Goal: Task Accomplishment & Management: Complete application form

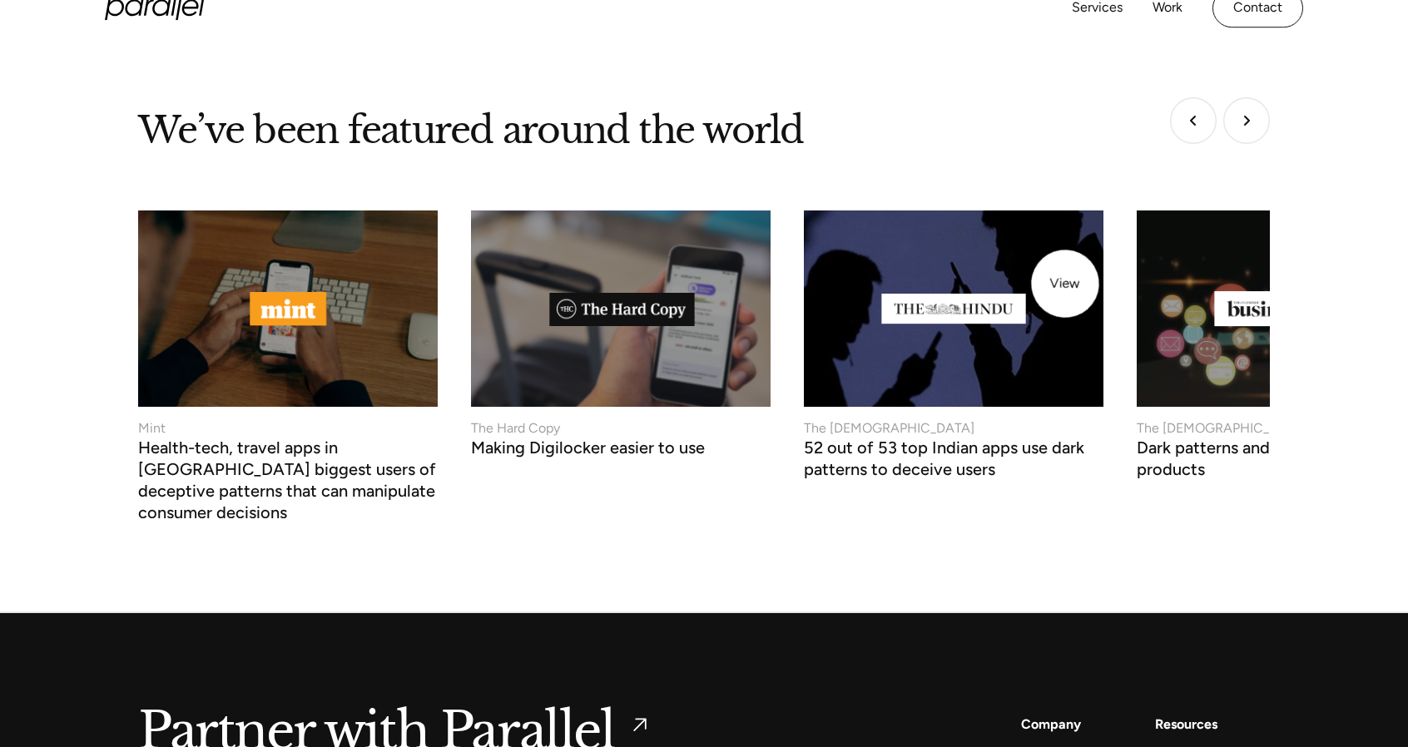
scroll to position [6190, 0]
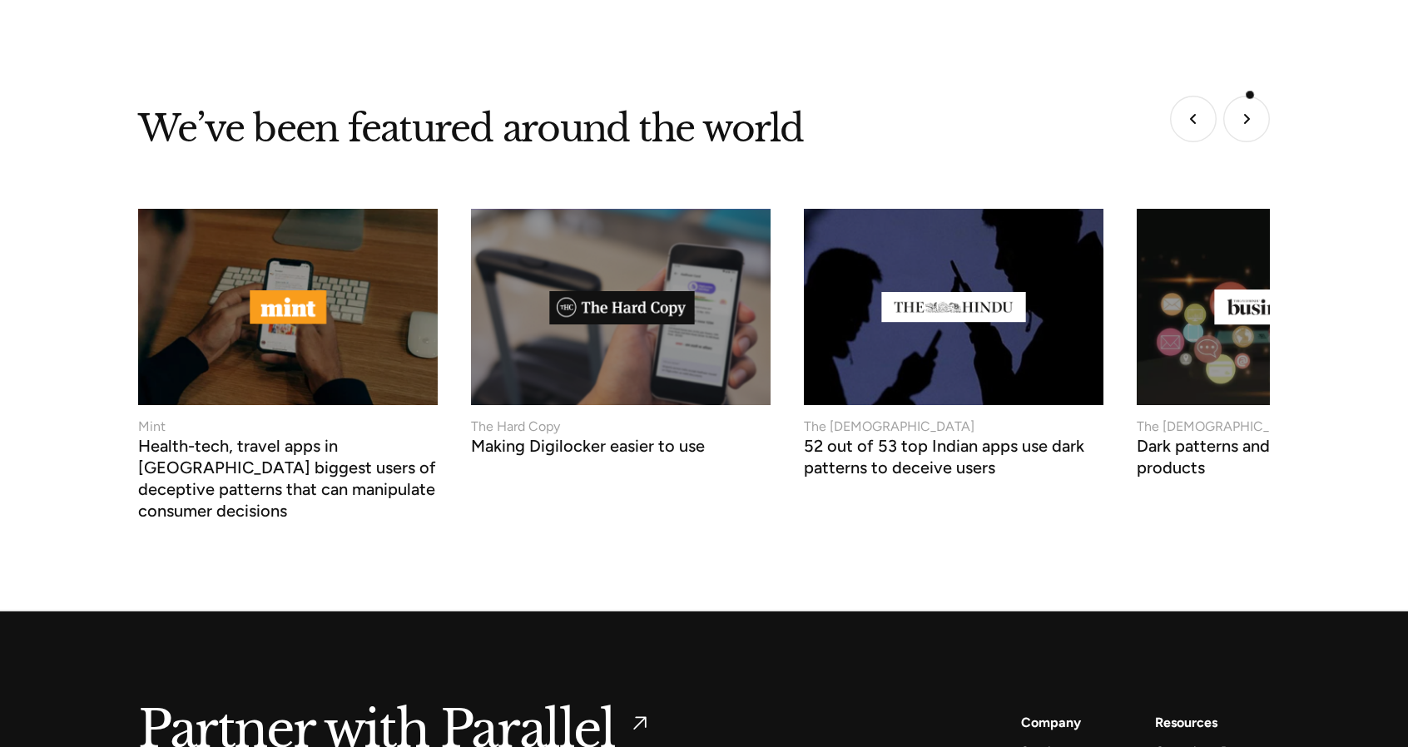
click at [1250, 96] on img "Next slide" at bounding box center [1246, 119] width 47 height 47
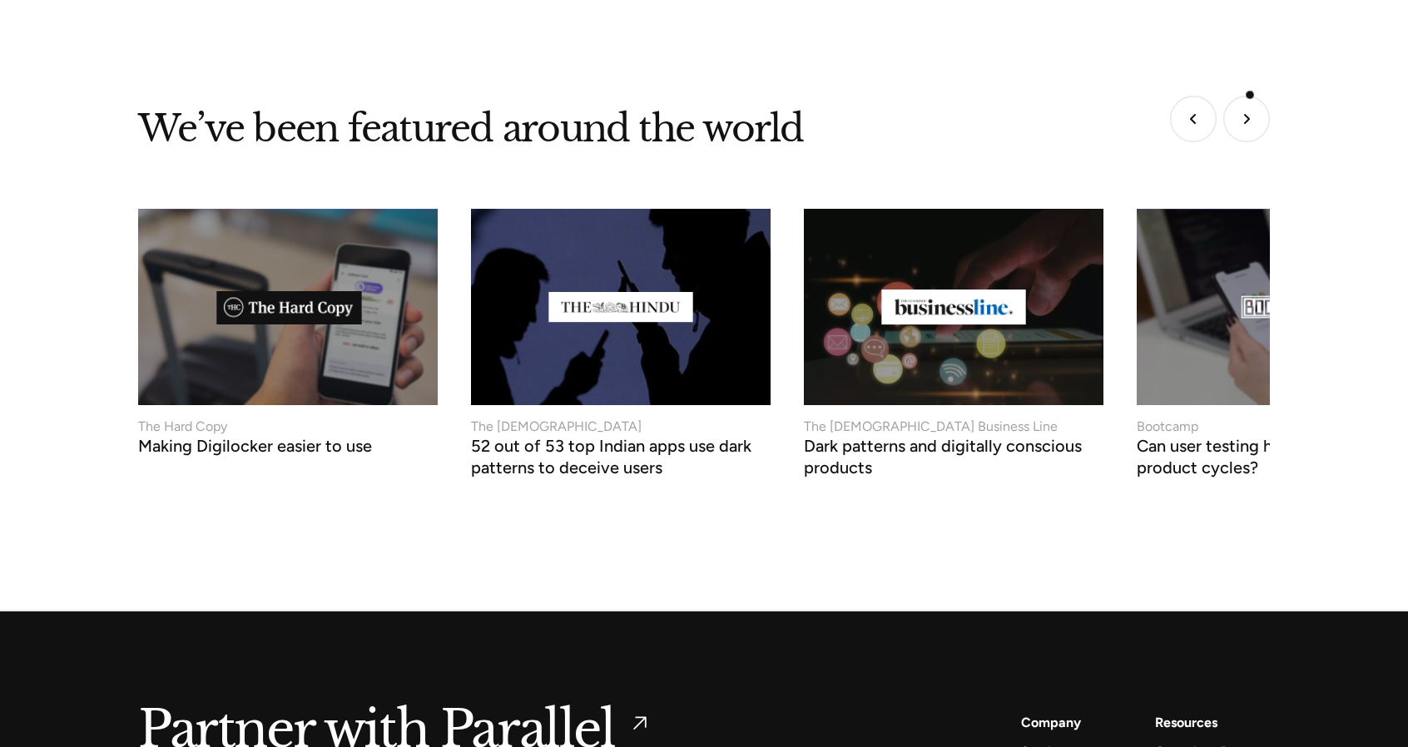
click at [1250, 96] on img "Next slide" at bounding box center [1246, 119] width 47 height 47
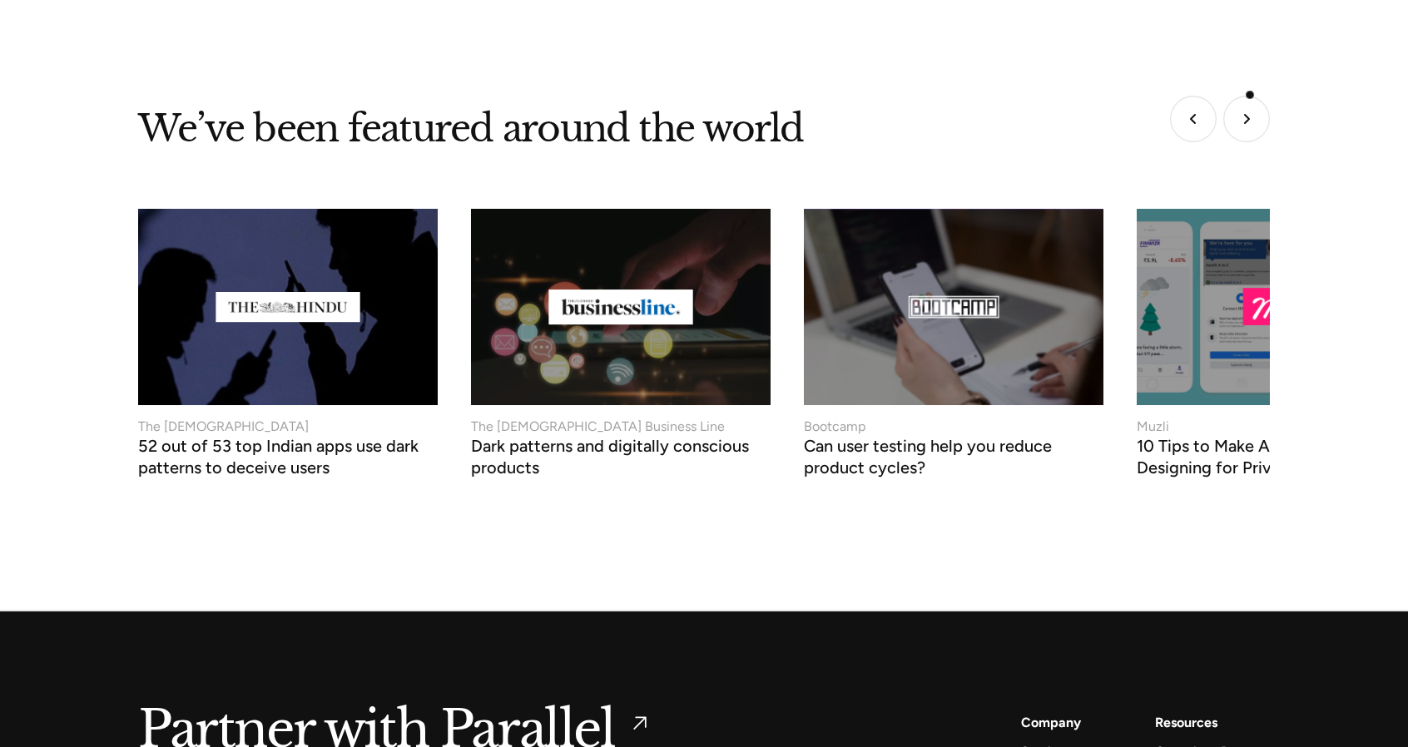
click at [1250, 96] on img "Next slide" at bounding box center [1246, 119] width 47 height 47
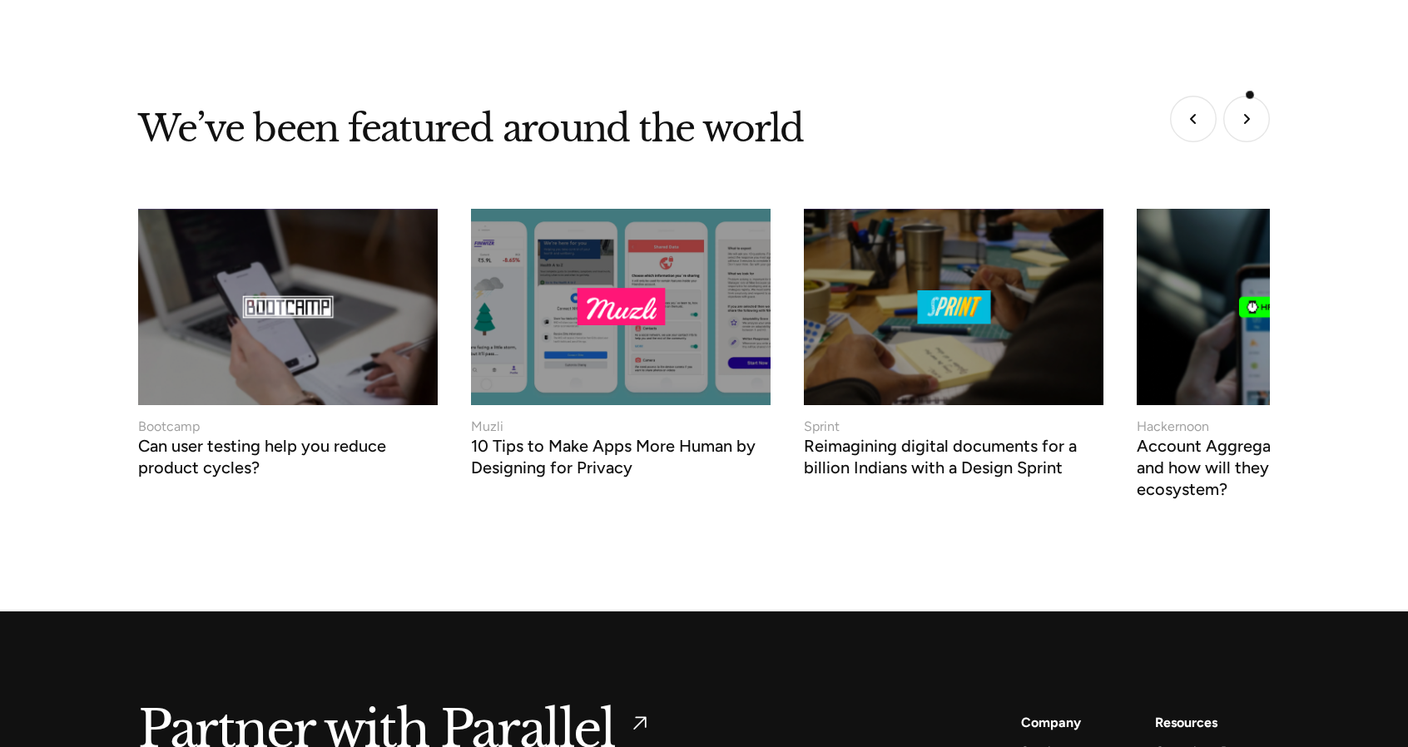
click at [1250, 96] on img "Next slide" at bounding box center [1246, 119] width 47 height 47
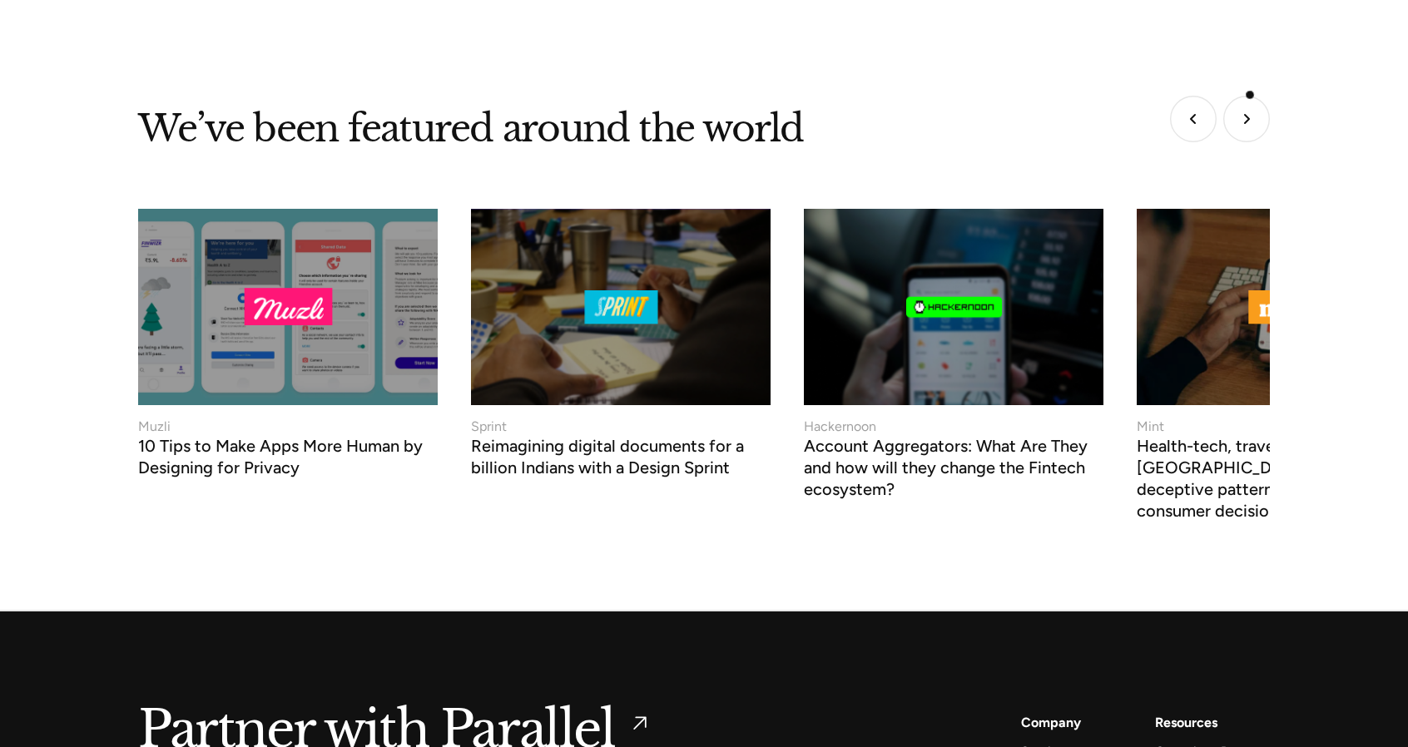
click at [1250, 96] on img "Next slide" at bounding box center [1246, 119] width 47 height 47
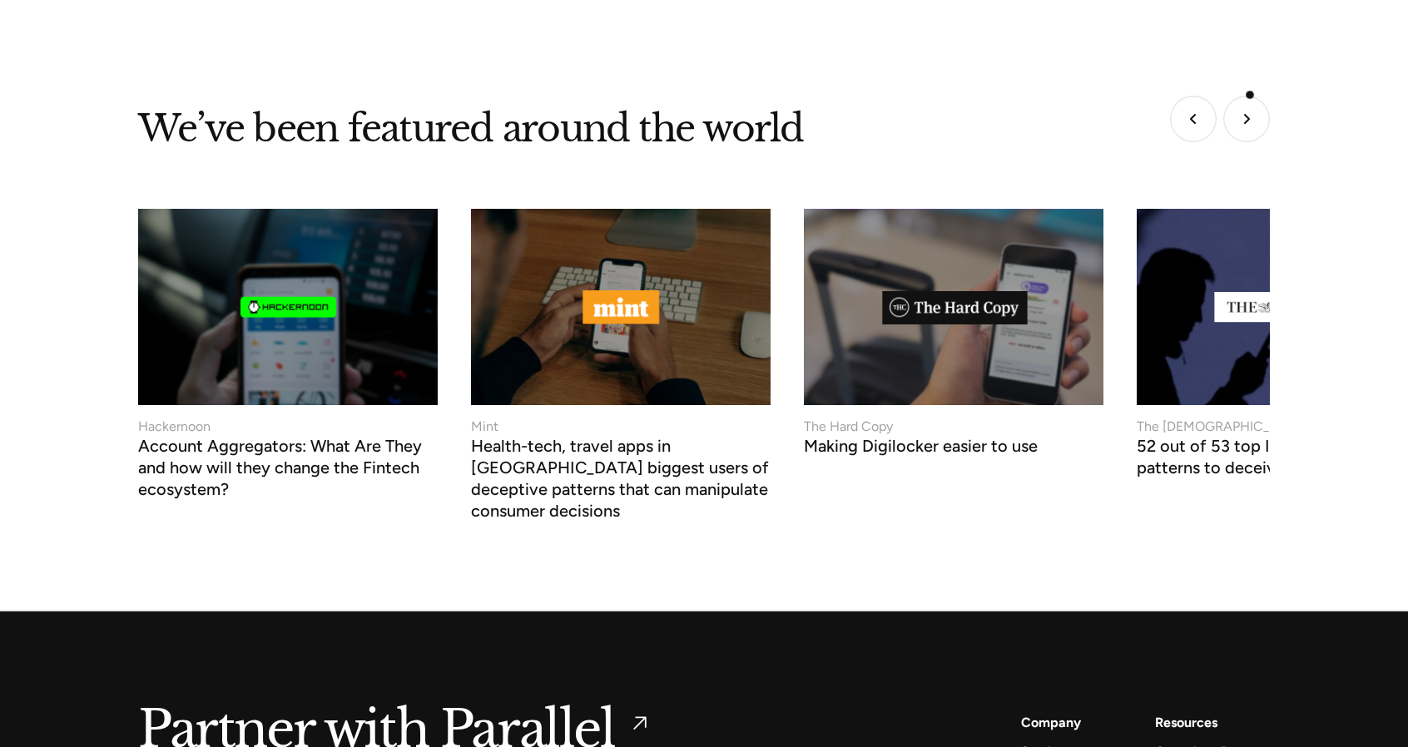
click at [1250, 96] on img "Next slide" at bounding box center [1246, 119] width 47 height 47
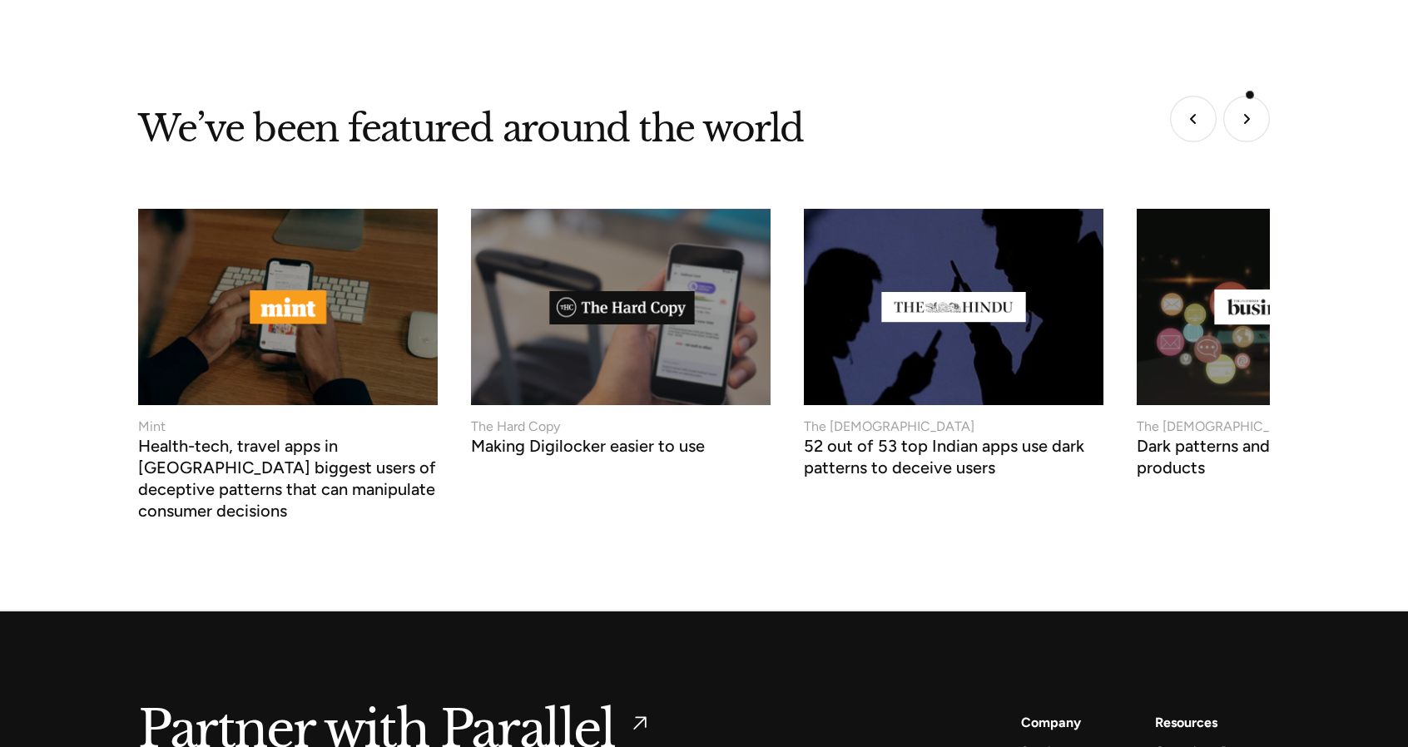
click at [1250, 96] on img "Next slide" at bounding box center [1246, 119] width 47 height 47
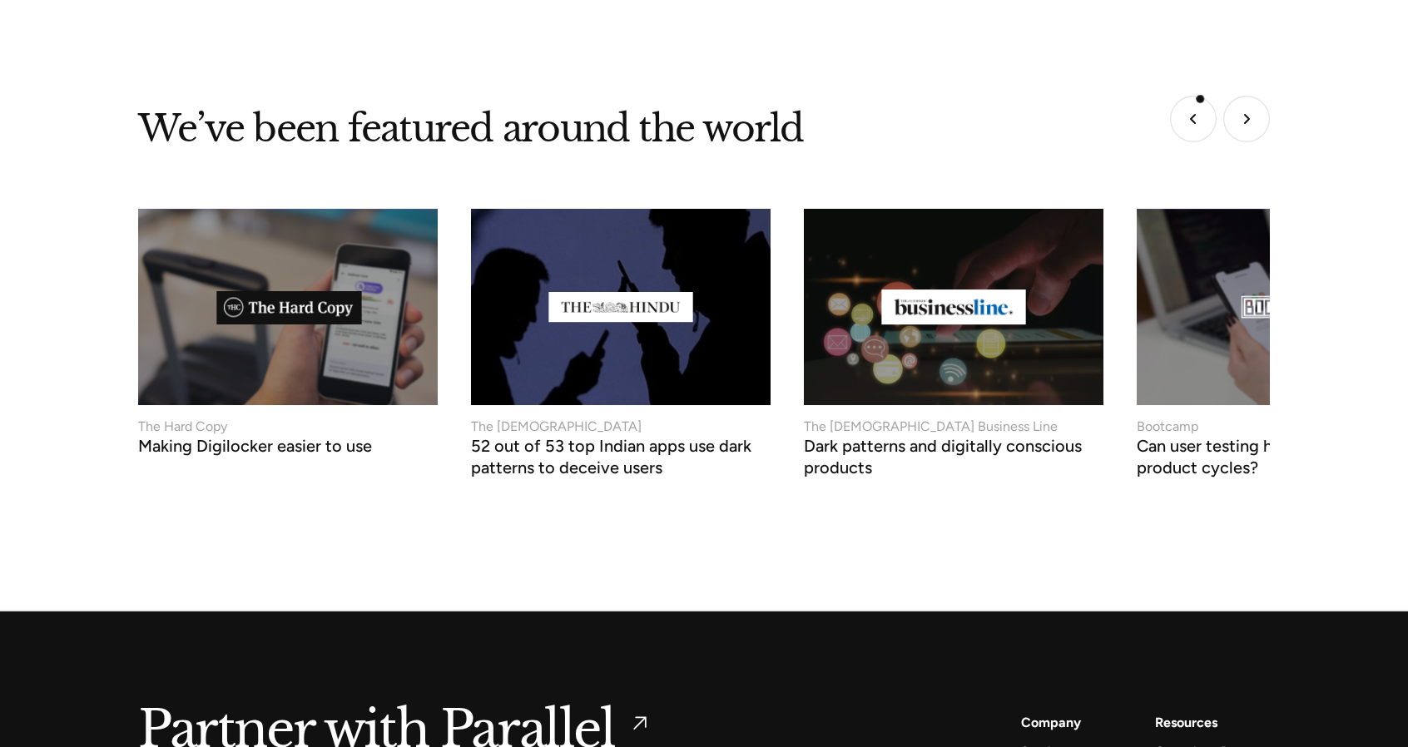
click at [1200, 99] on img "Previous slide" at bounding box center [1193, 119] width 47 height 47
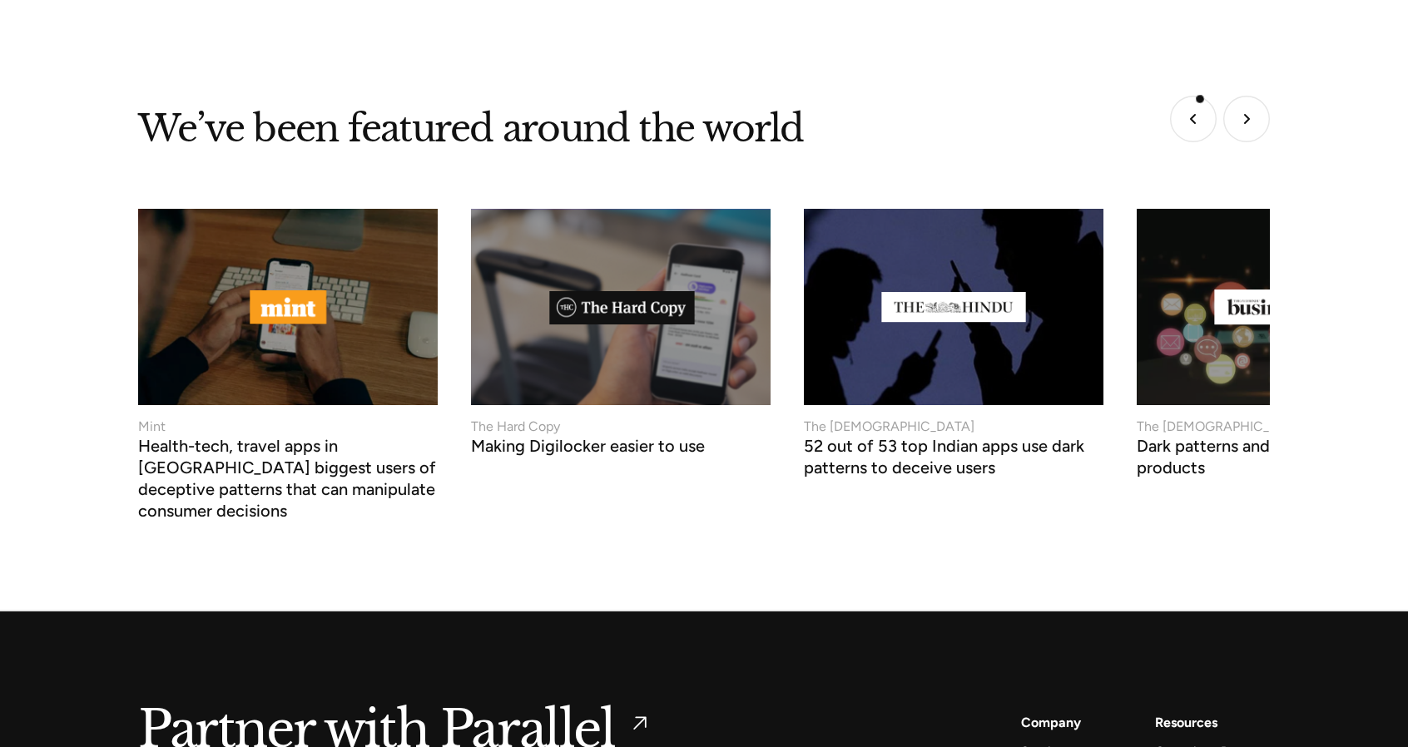
click at [1200, 99] on img "Previous slide" at bounding box center [1193, 119] width 47 height 47
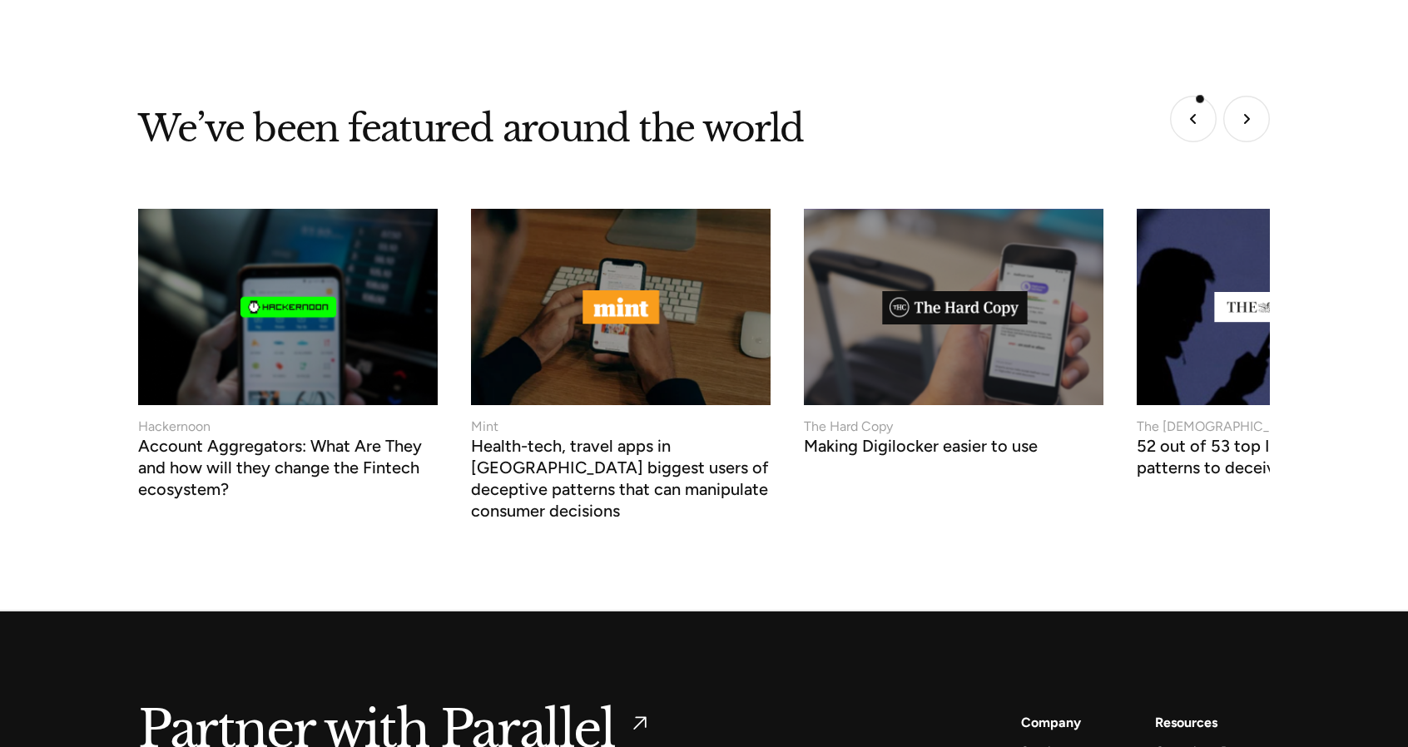
click at [1200, 99] on img "Previous slide" at bounding box center [1193, 119] width 47 height 47
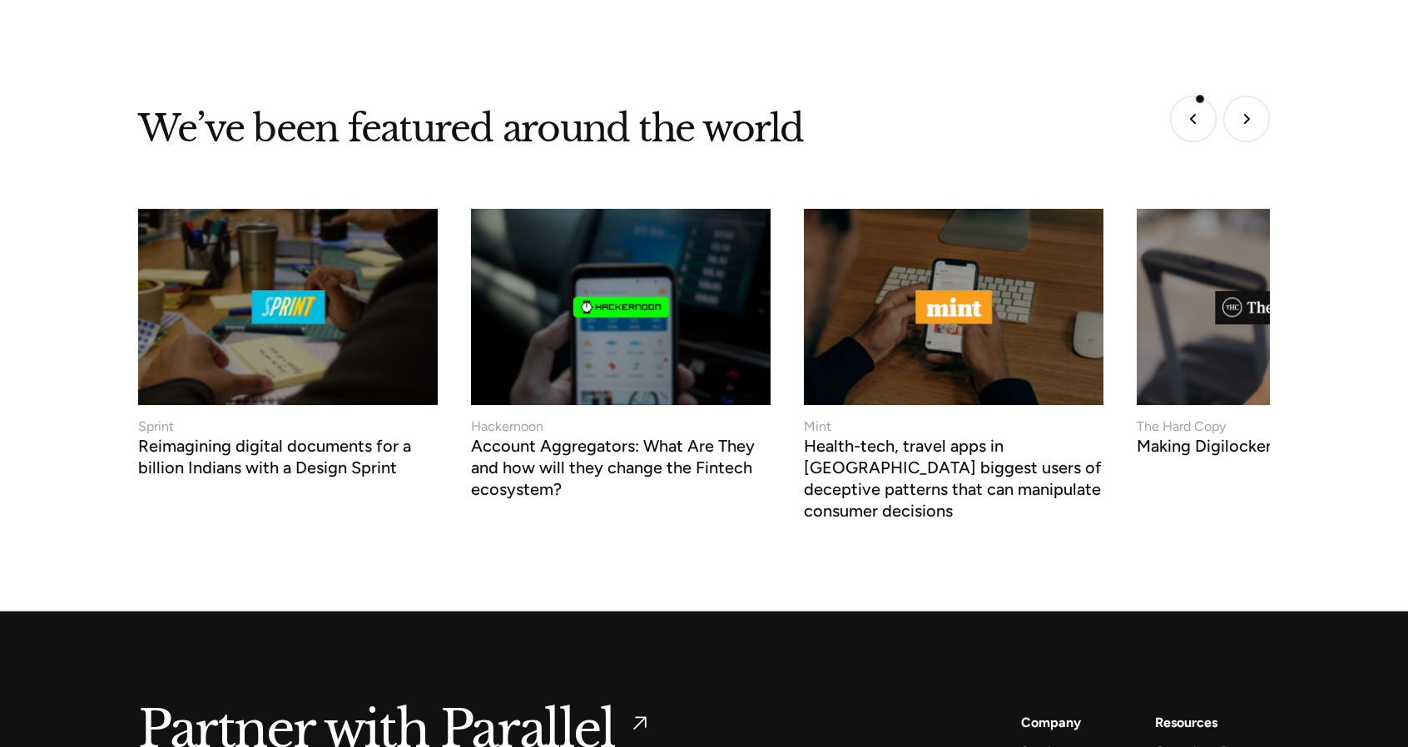
click at [1200, 99] on img "Previous slide" at bounding box center [1193, 119] width 47 height 47
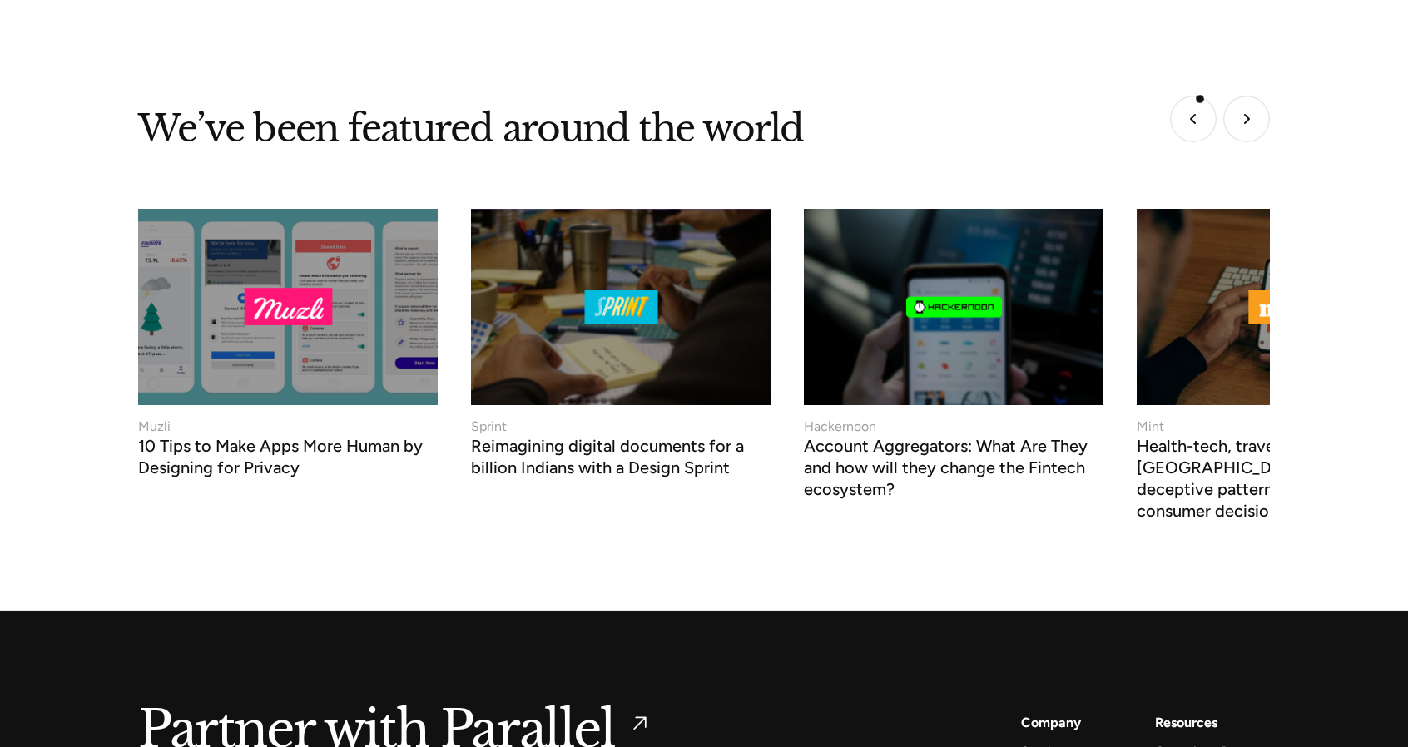
click at [1200, 99] on img "Previous slide" at bounding box center [1193, 119] width 47 height 47
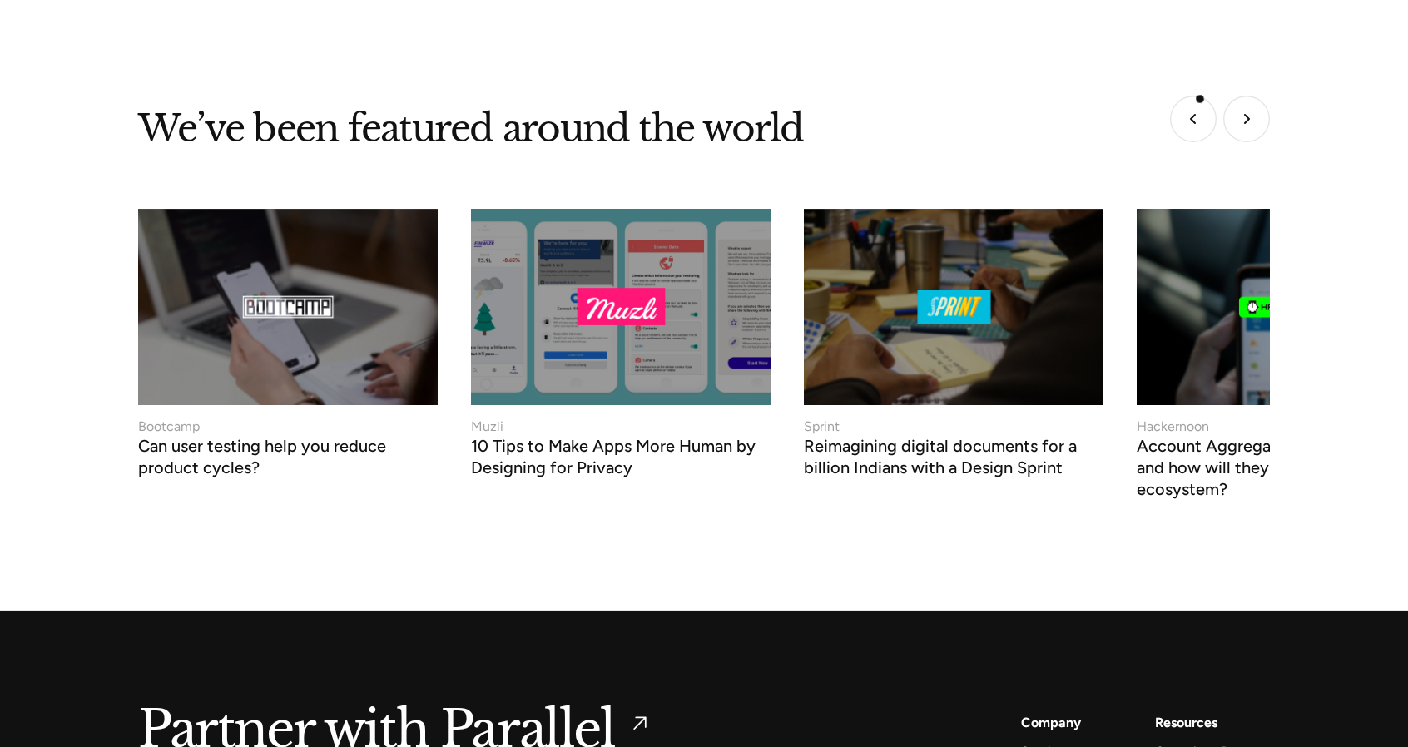
click at [1200, 99] on img "Previous slide" at bounding box center [1193, 119] width 47 height 47
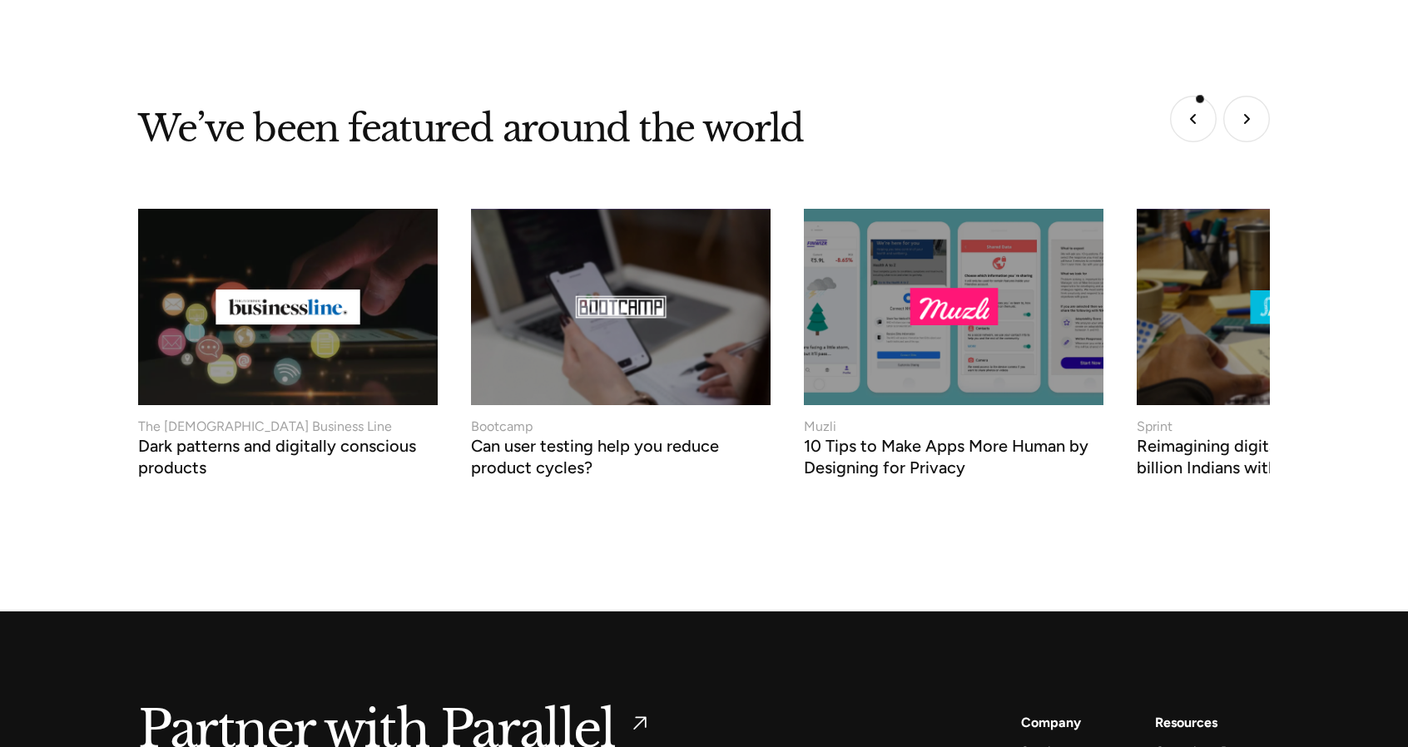
click at [1200, 99] on img "Previous slide" at bounding box center [1193, 119] width 47 height 47
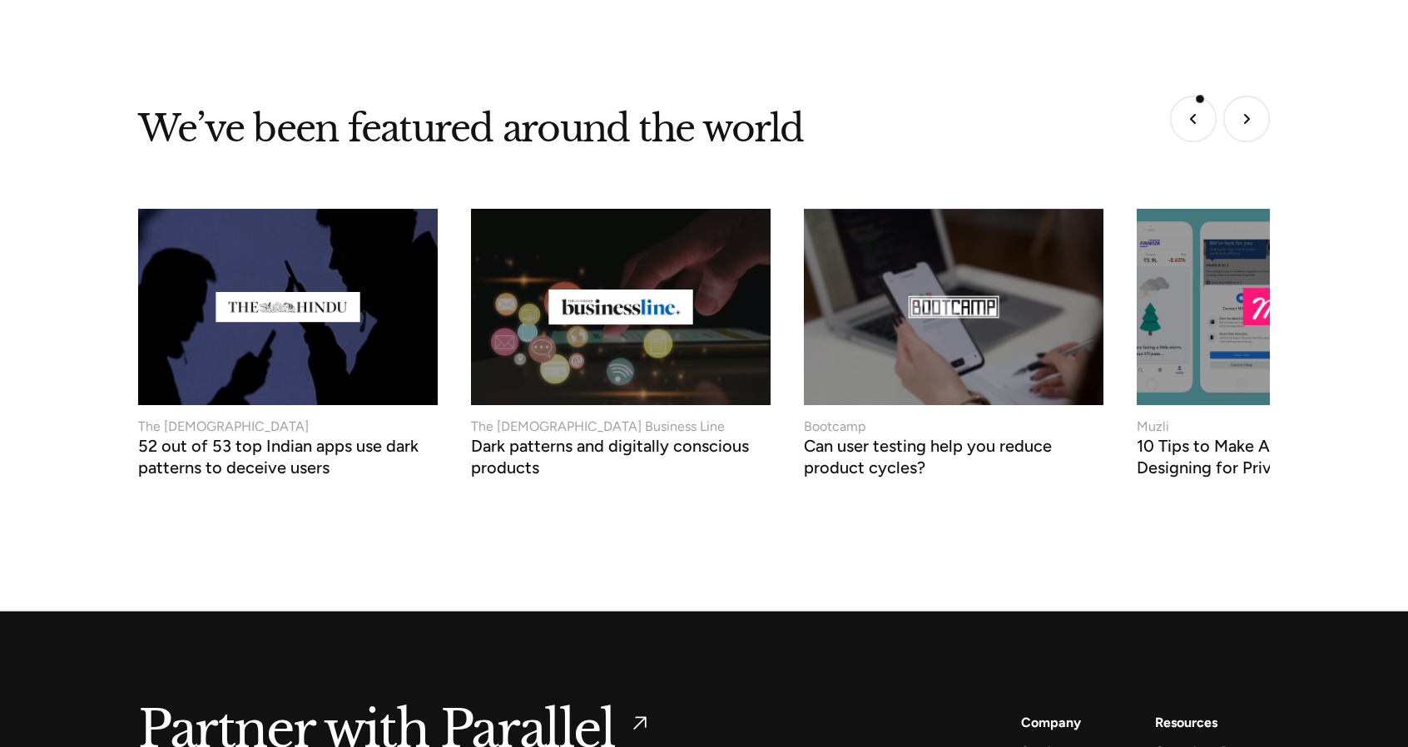
click at [1200, 99] on img "Previous slide" at bounding box center [1193, 119] width 47 height 47
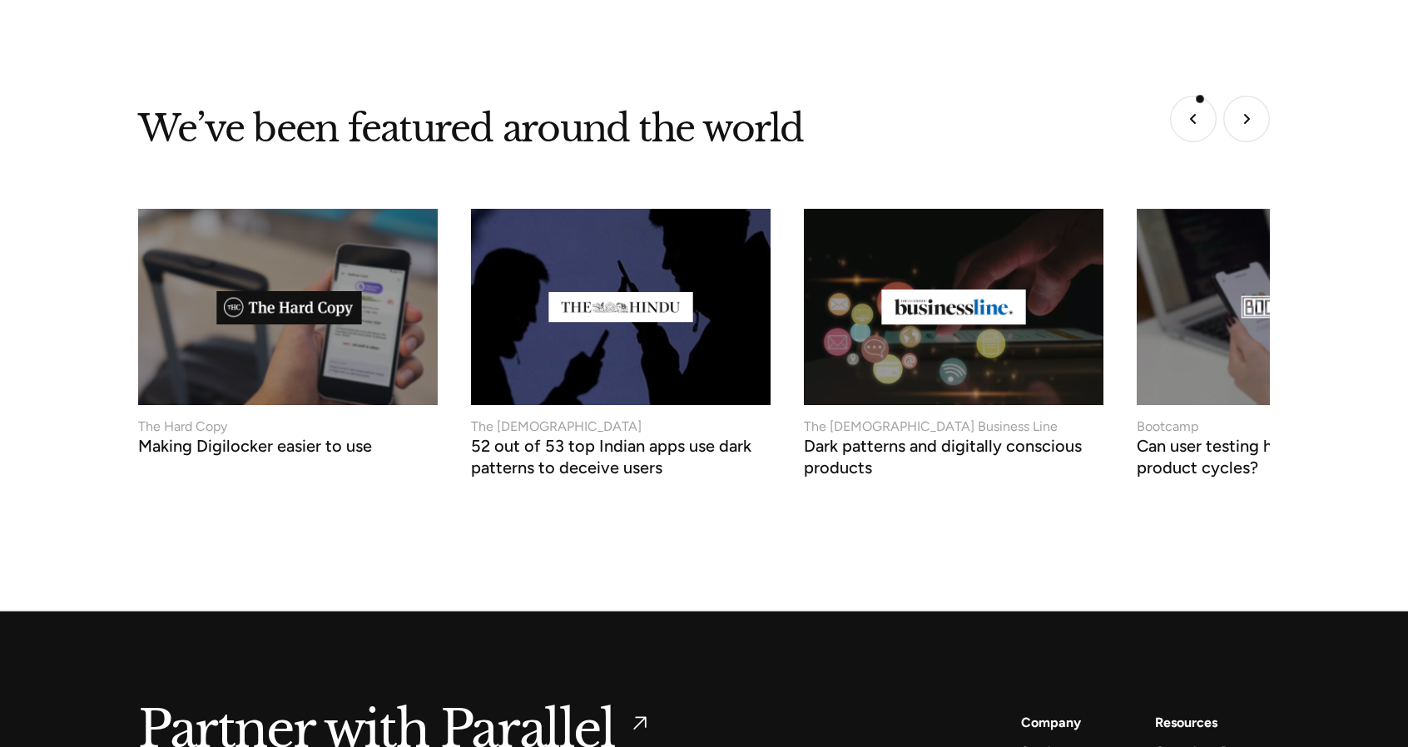
click at [1200, 99] on img "Previous slide" at bounding box center [1193, 119] width 47 height 47
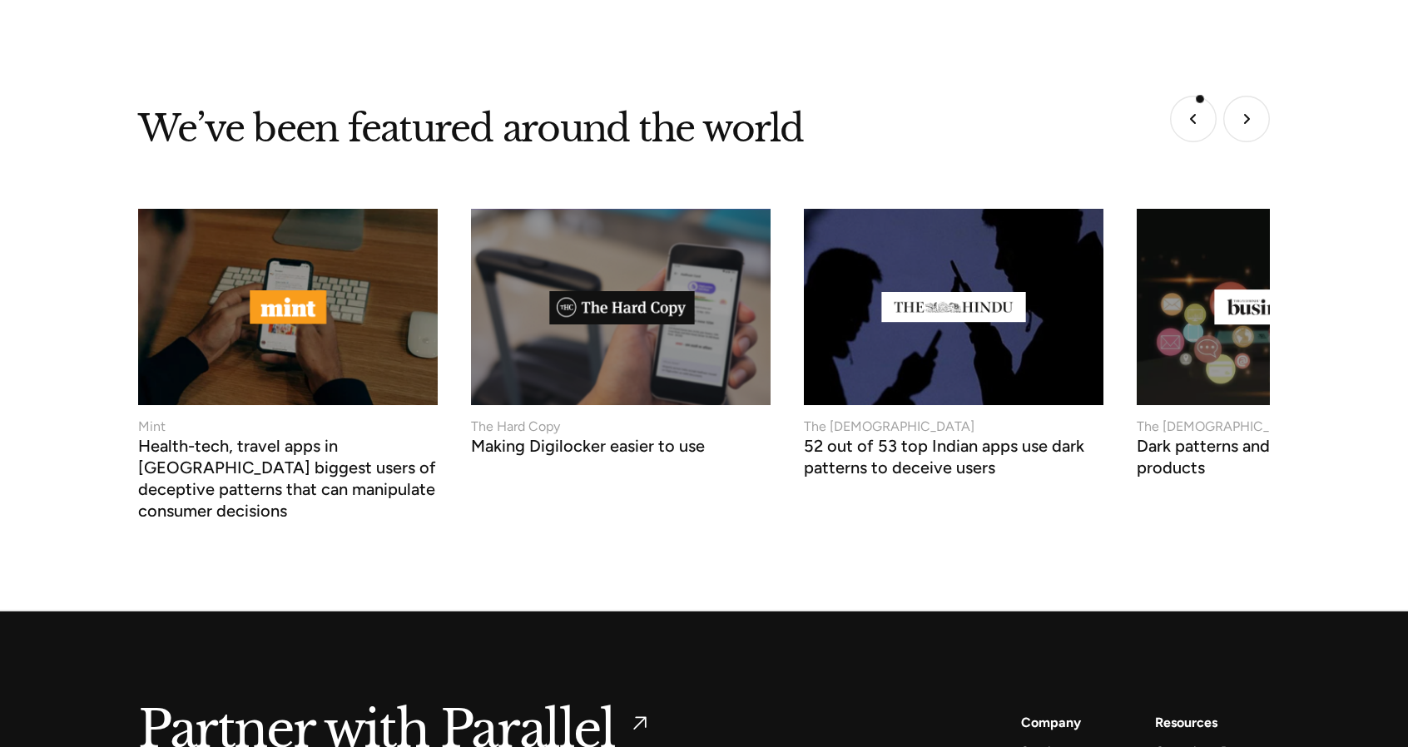
click at [1200, 99] on img "Previous slide" at bounding box center [1193, 119] width 47 height 47
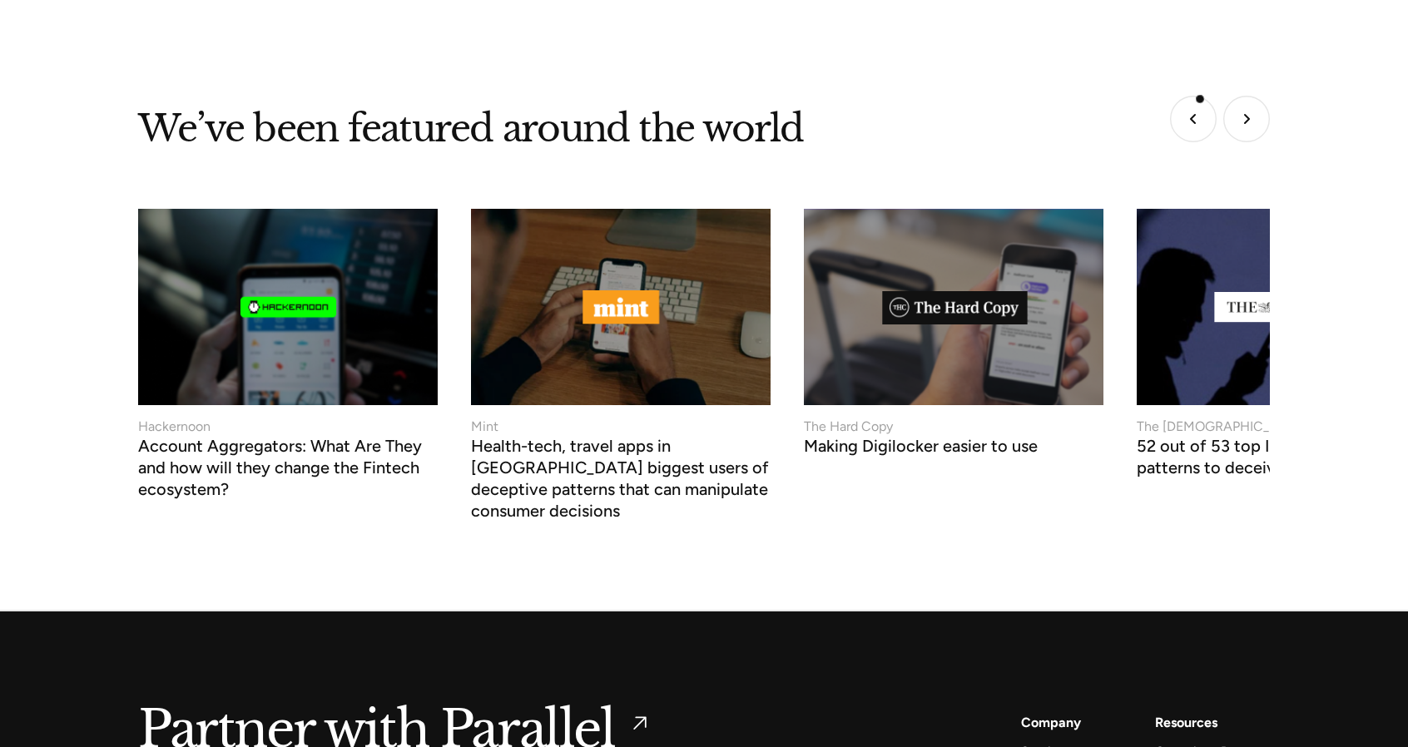
click at [1200, 99] on img "Previous slide" at bounding box center [1193, 119] width 47 height 47
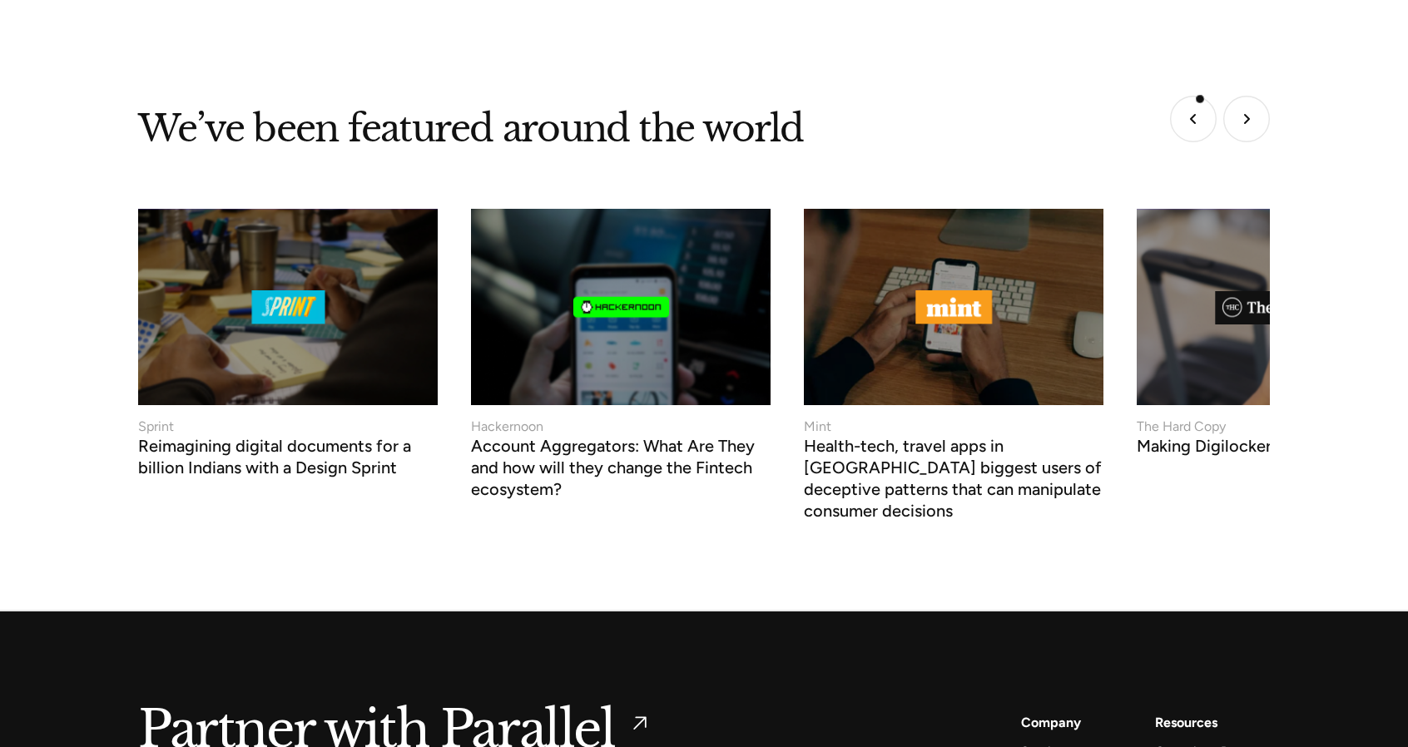
click at [1200, 99] on img "Previous slide" at bounding box center [1193, 119] width 47 height 47
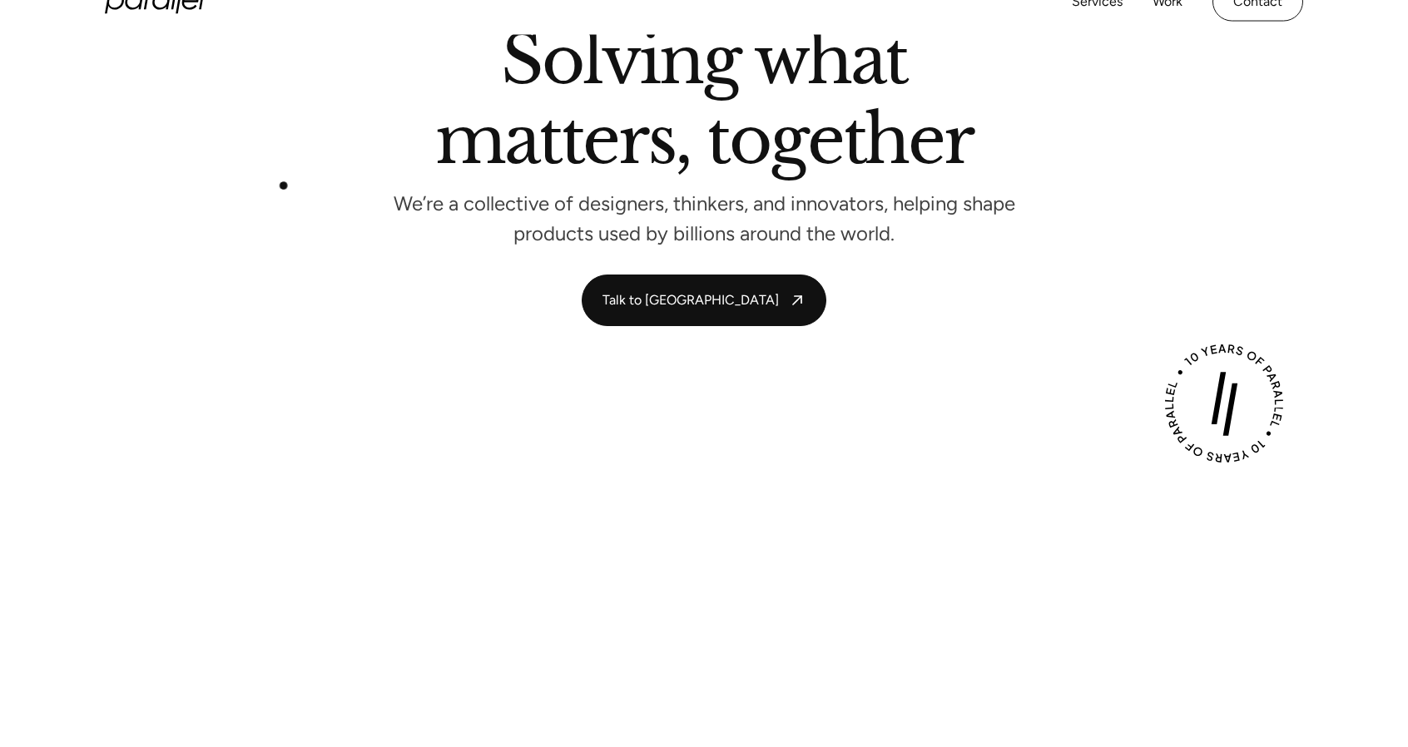
scroll to position [0, 0]
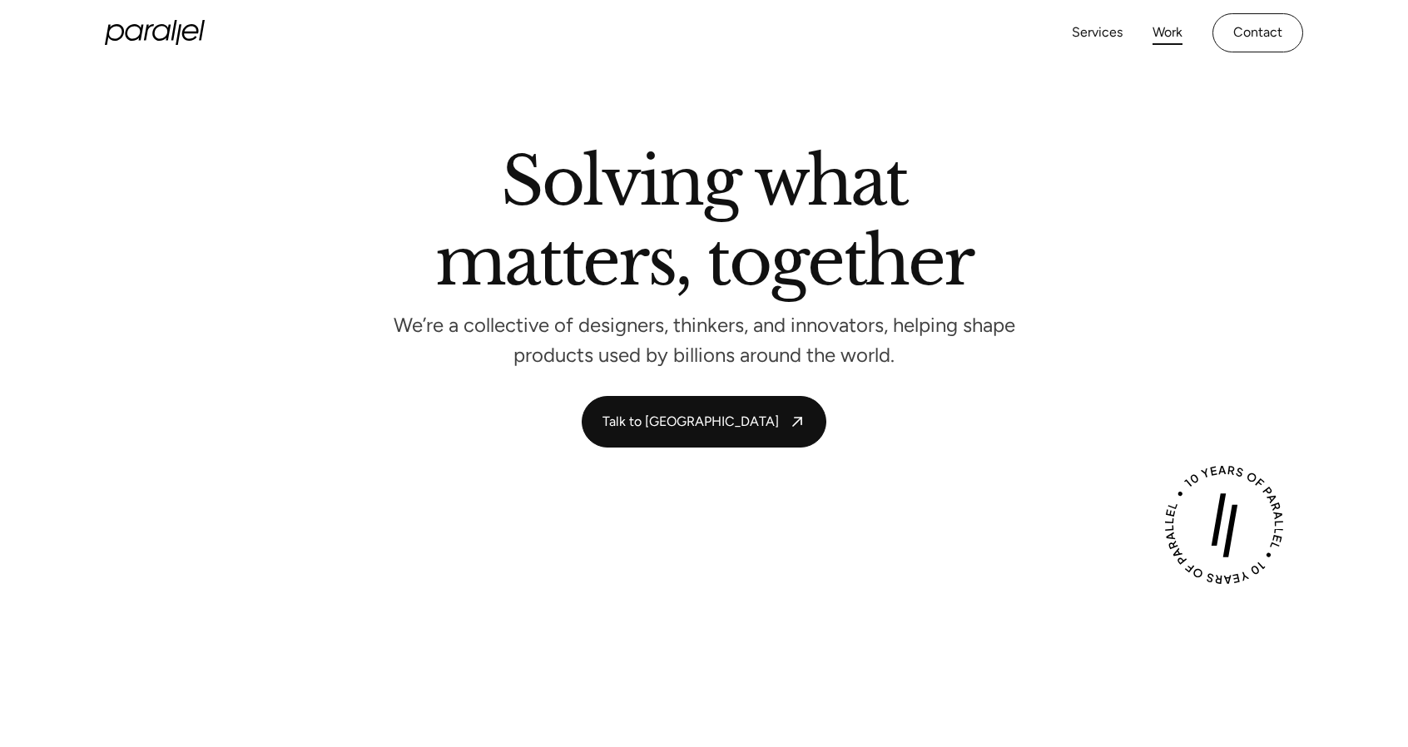
click at [1173, 35] on link "Work" at bounding box center [1168, 33] width 30 height 24
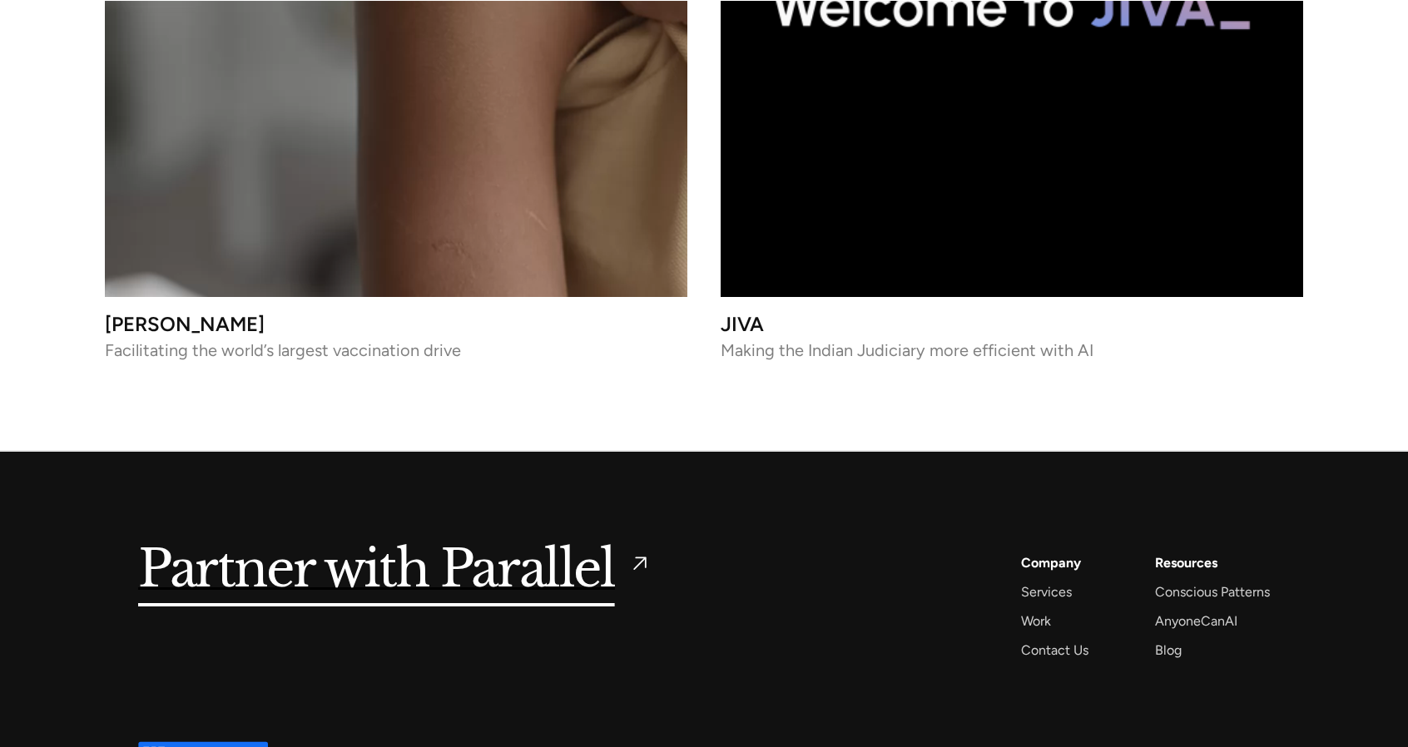
scroll to position [7902, 0]
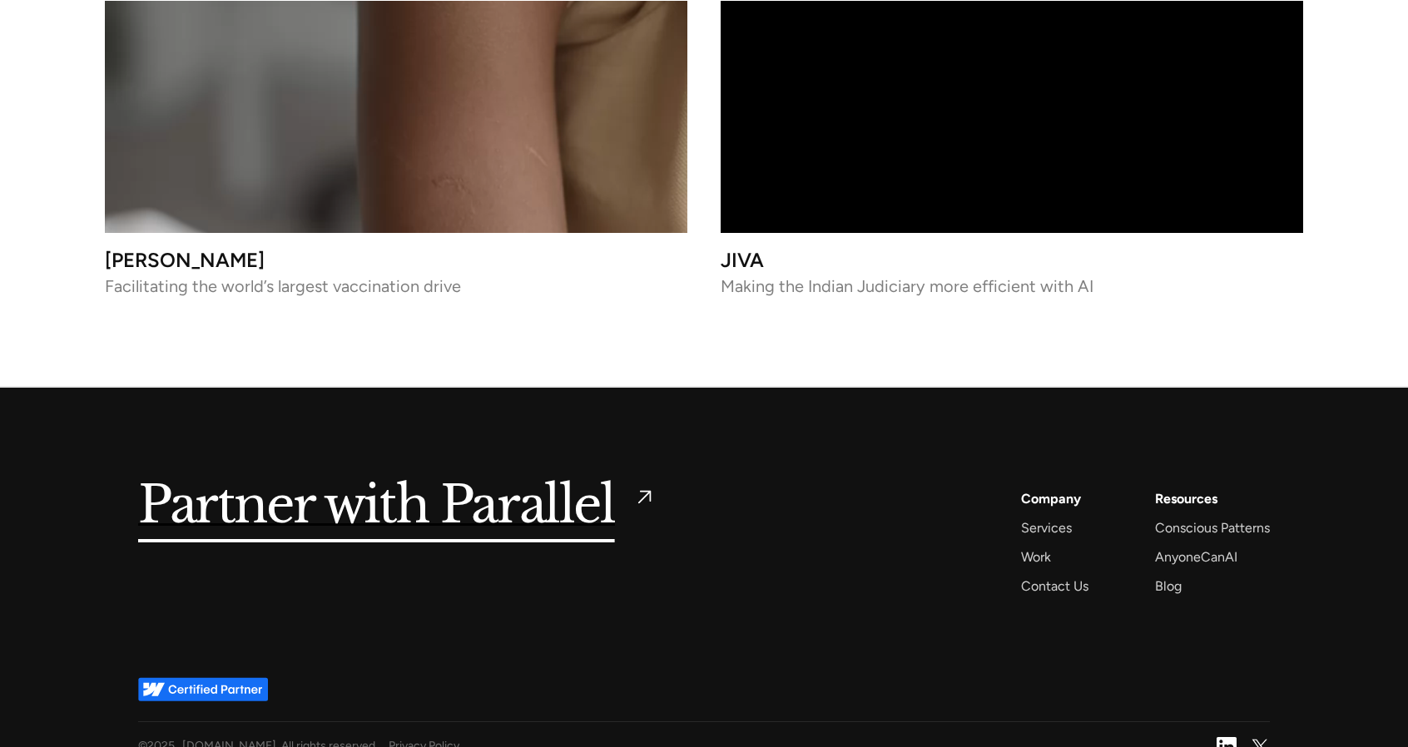
click at [414, 499] on h5 "Partner with Parallel" at bounding box center [376, 507] width 477 height 38
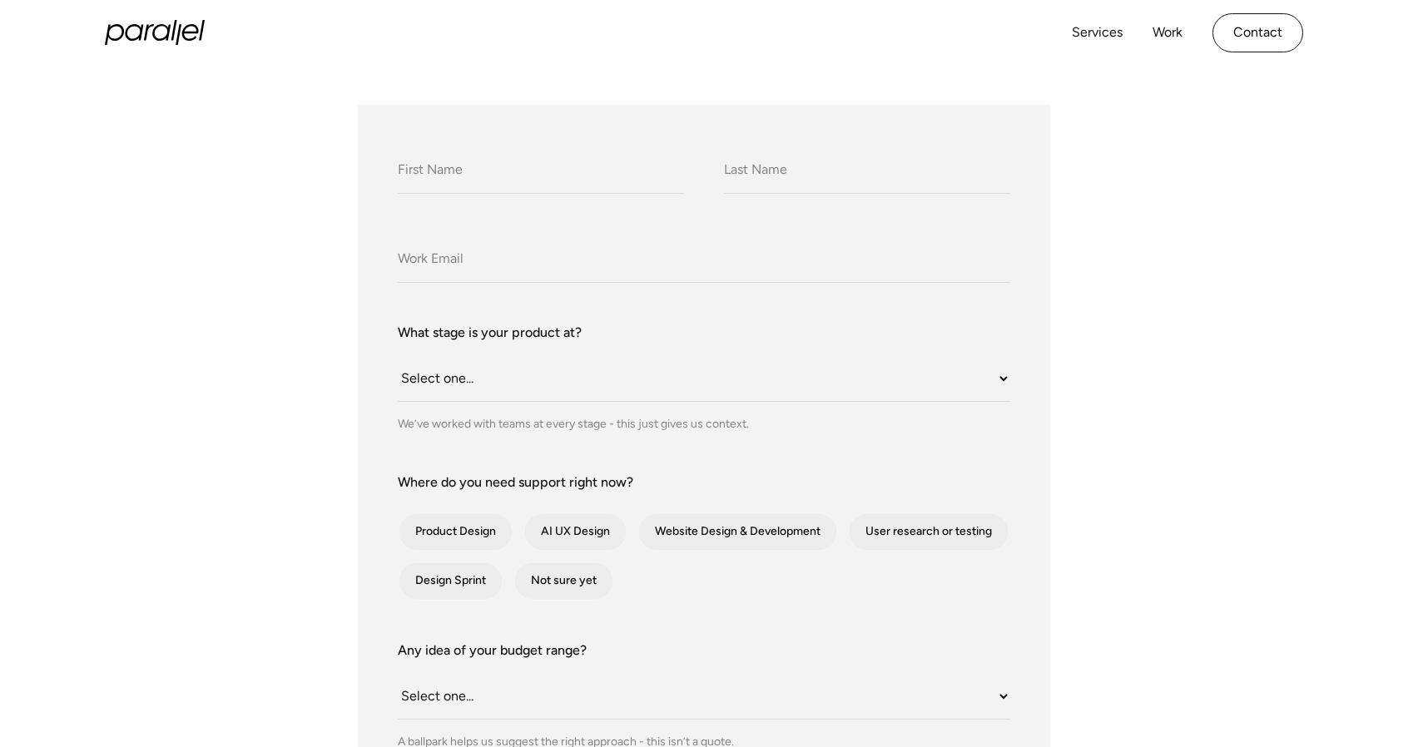
scroll to position [248, 0]
click at [134, 44] on icon at bounding box center [155, 32] width 100 height 25
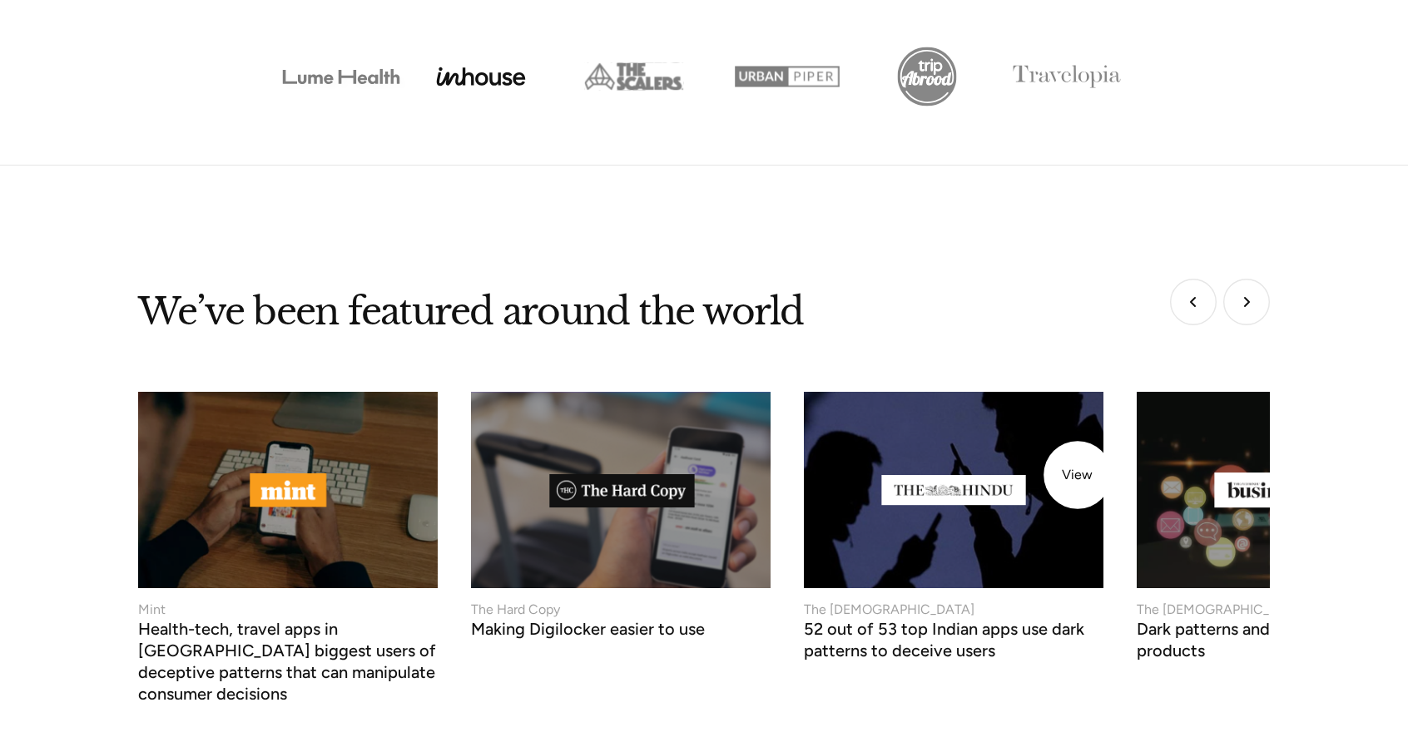
scroll to position [6391, 0]
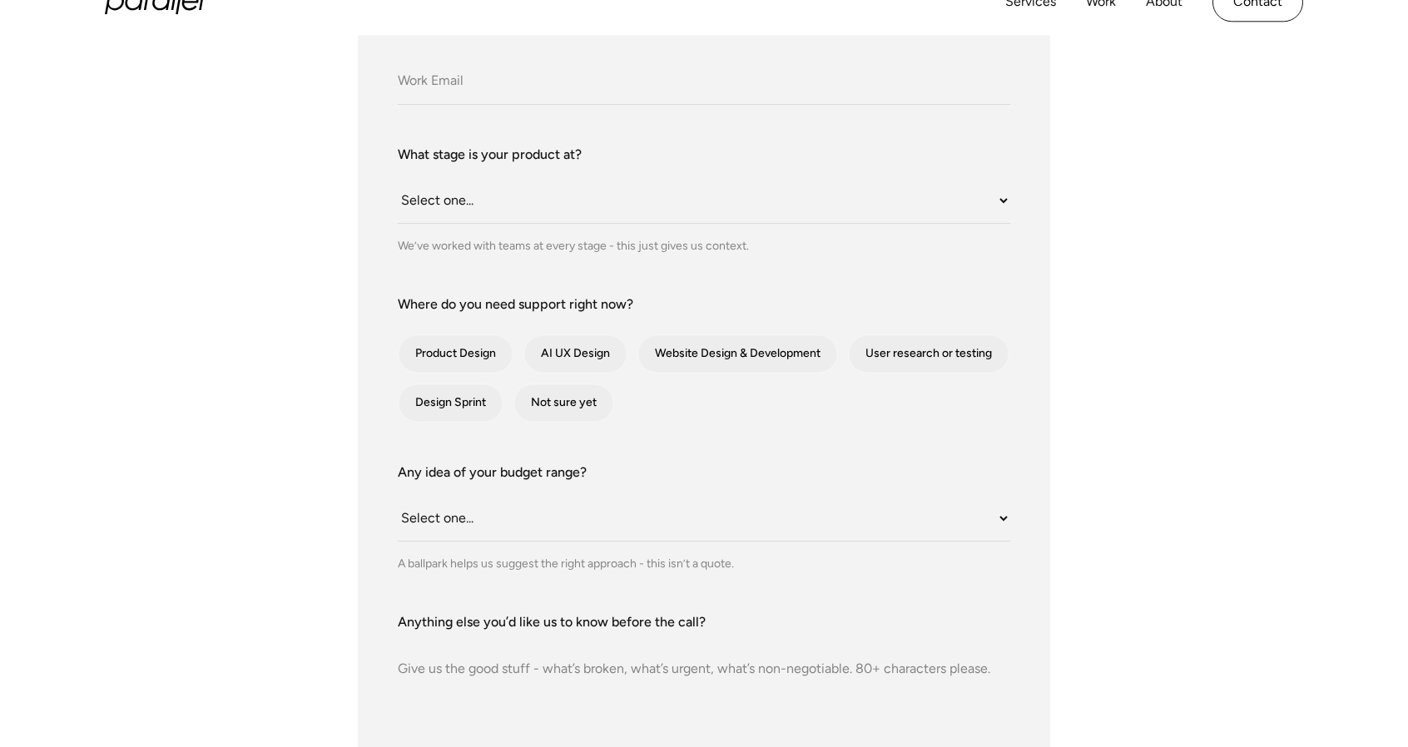
scroll to position [429, 0]
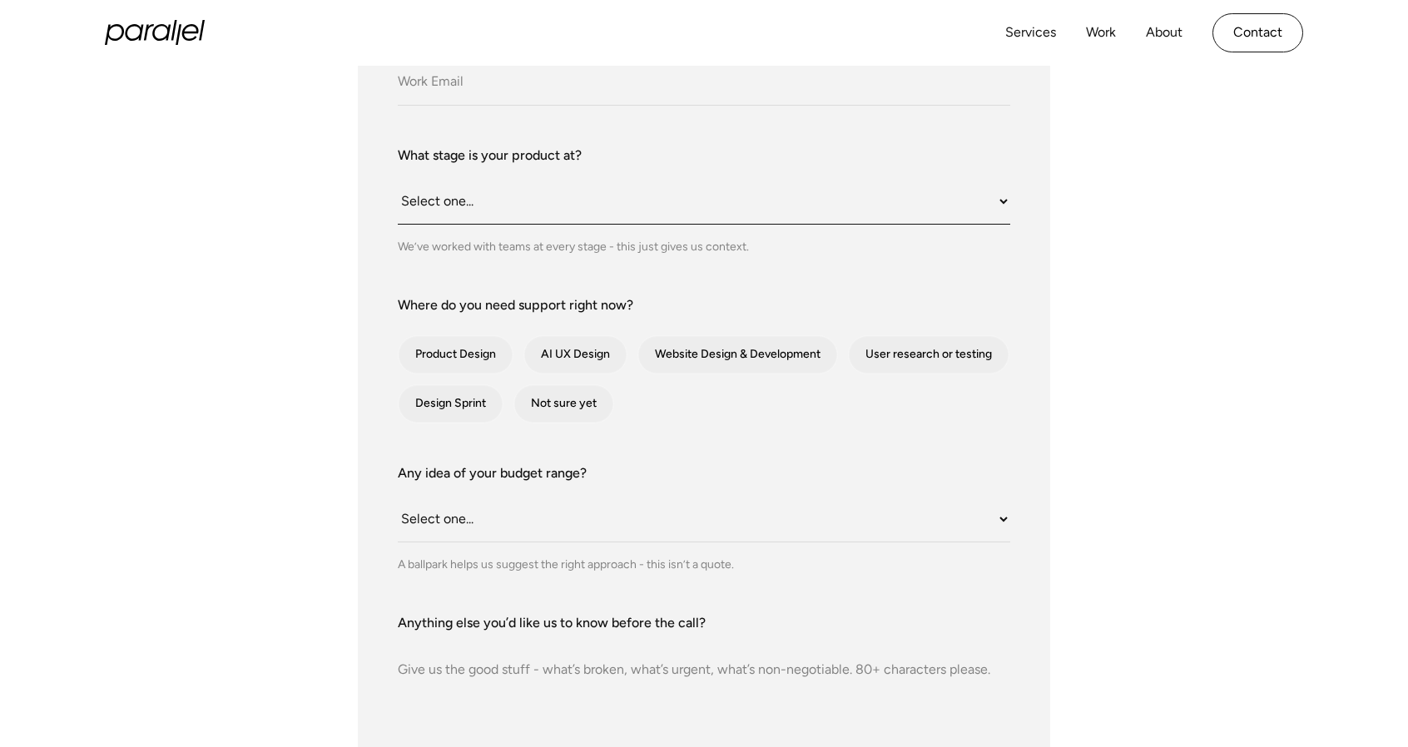
click at [446, 203] on select "Select one... Still an idea Building MVP Live with early users Scaling fast Som…" at bounding box center [704, 202] width 612 height 46
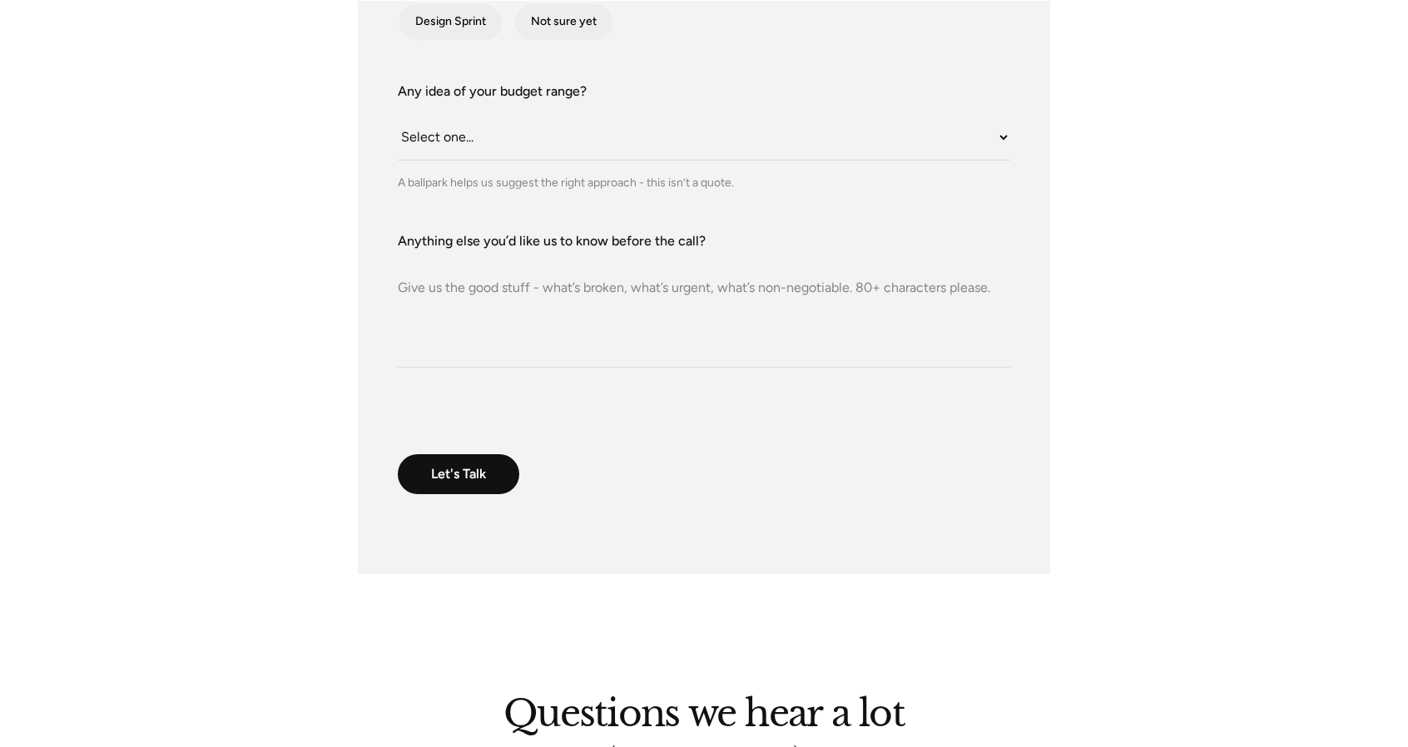
scroll to position [811, 0]
